Goal: Communication & Community: Answer question/provide support

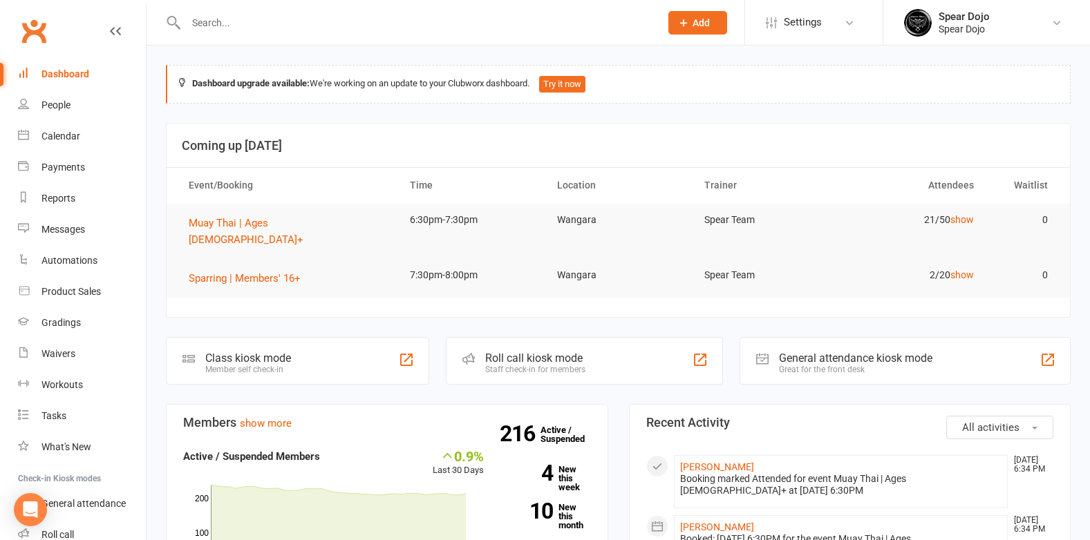
click at [207, 24] on input "text" at bounding box center [416, 22] width 469 height 19
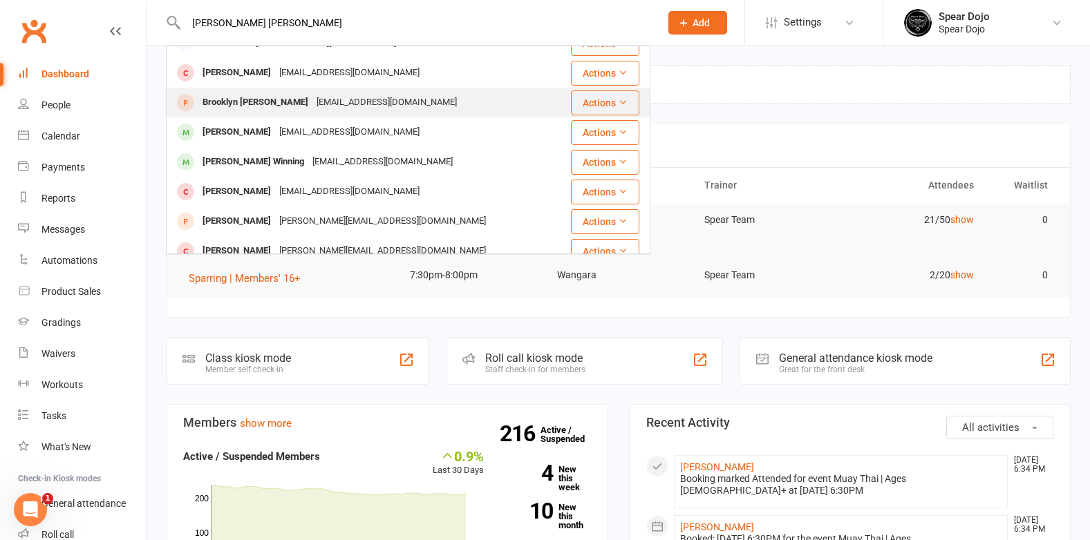
scroll to position [387, 0]
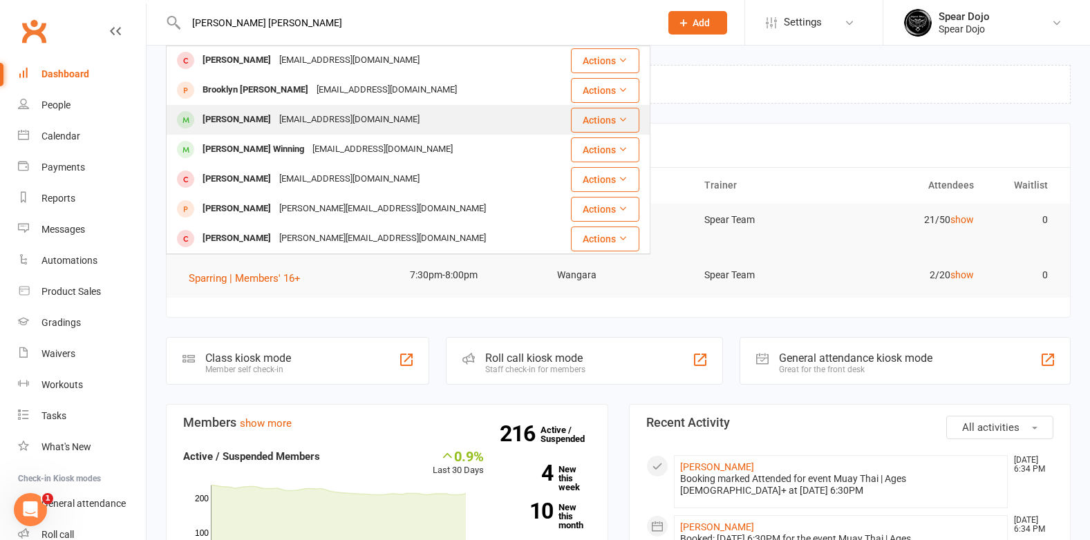
type input "[PERSON_NAME] [PERSON_NAME]"
click at [258, 119] on div "[PERSON_NAME]" at bounding box center [236, 120] width 77 height 20
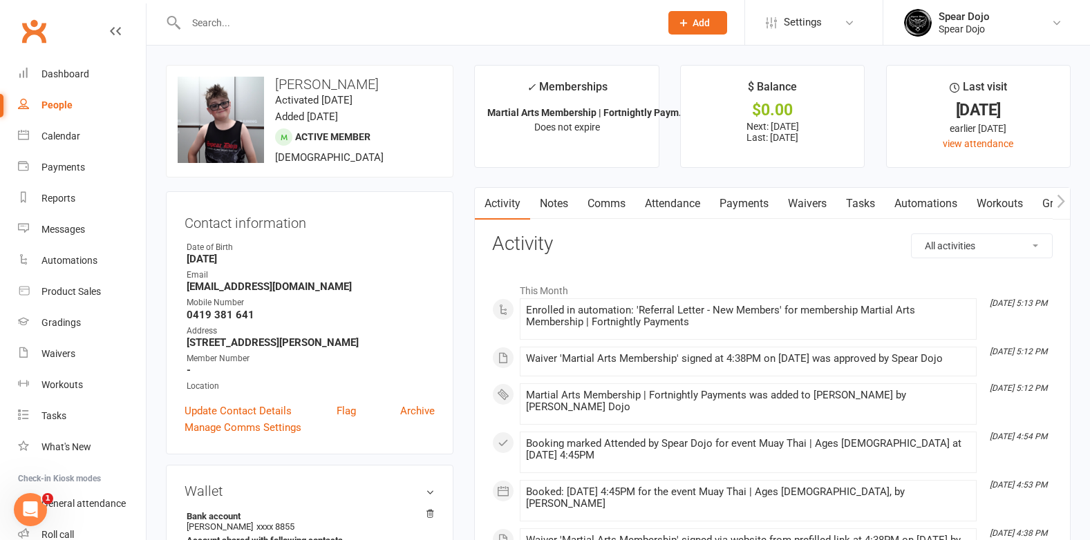
click at [610, 205] on link "Comms" at bounding box center [606, 204] width 57 height 32
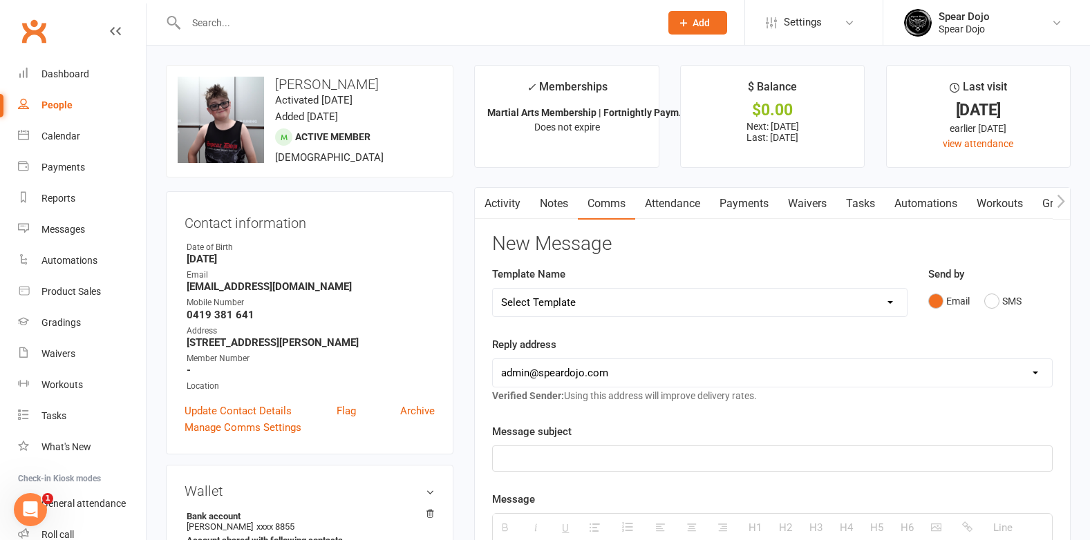
click at [518, 454] on p at bounding box center [772, 459] width 543 height 17
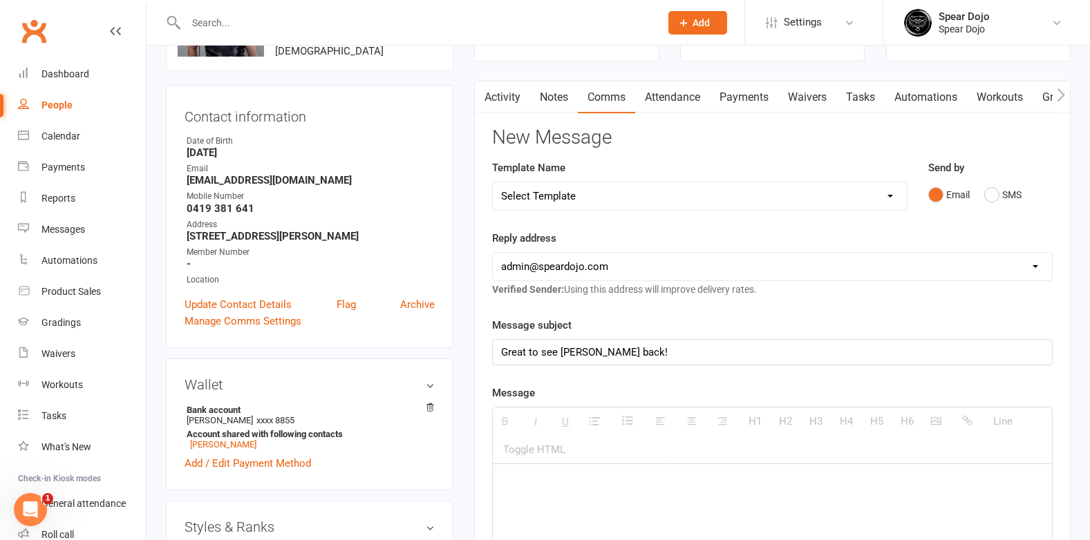
scroll to position [276, 0]
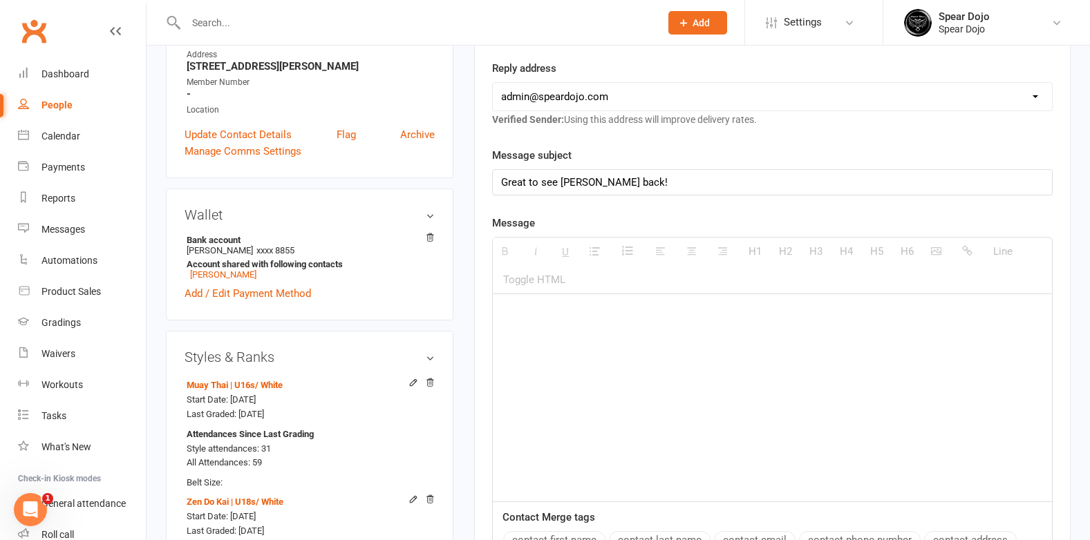
click at [514, 312] on p at bounding box center [772, 314] width 543 height 17
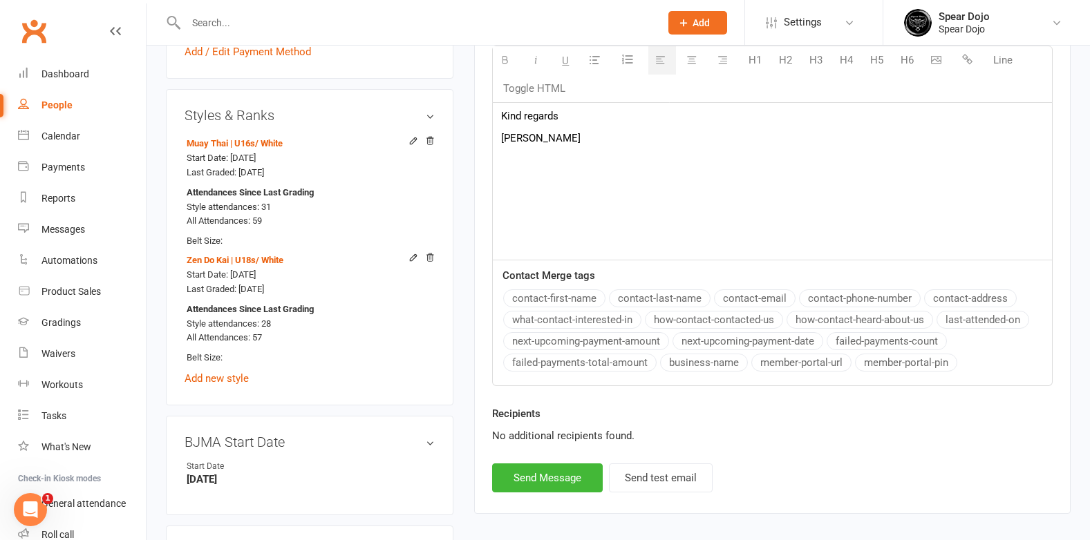
scroll to position [553, 0]
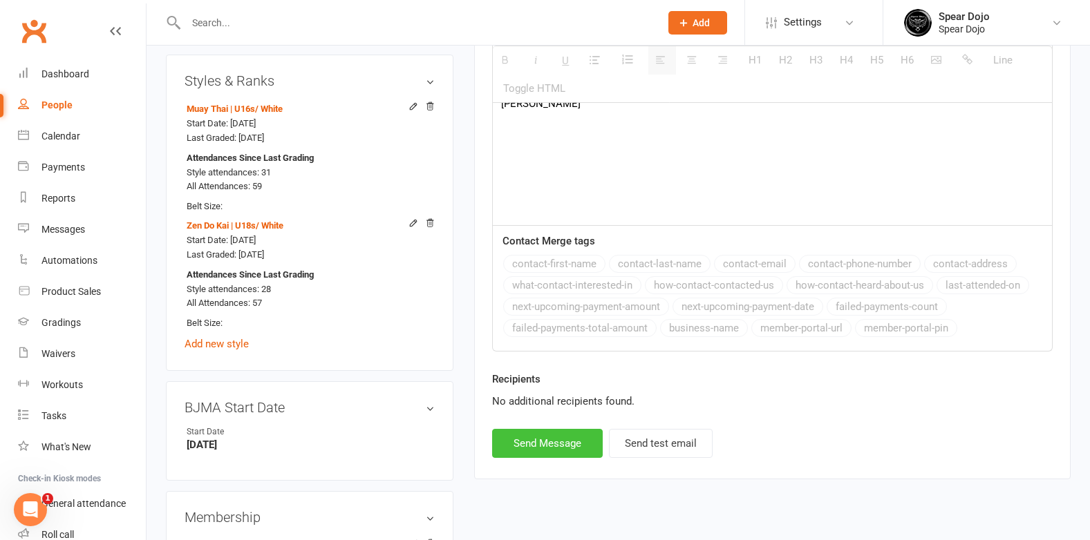
click at [578, 442] on button "Send Message" at bounding box center [547, 443] width 111 height 29
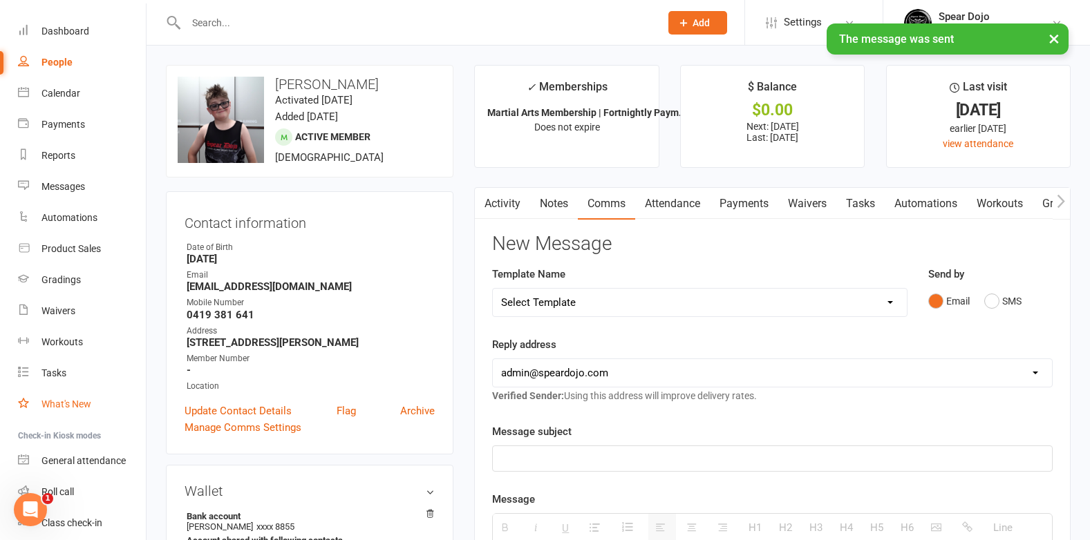
scroll to position [93, 0]
